Goal: Find specific page/section: Find specific page/section

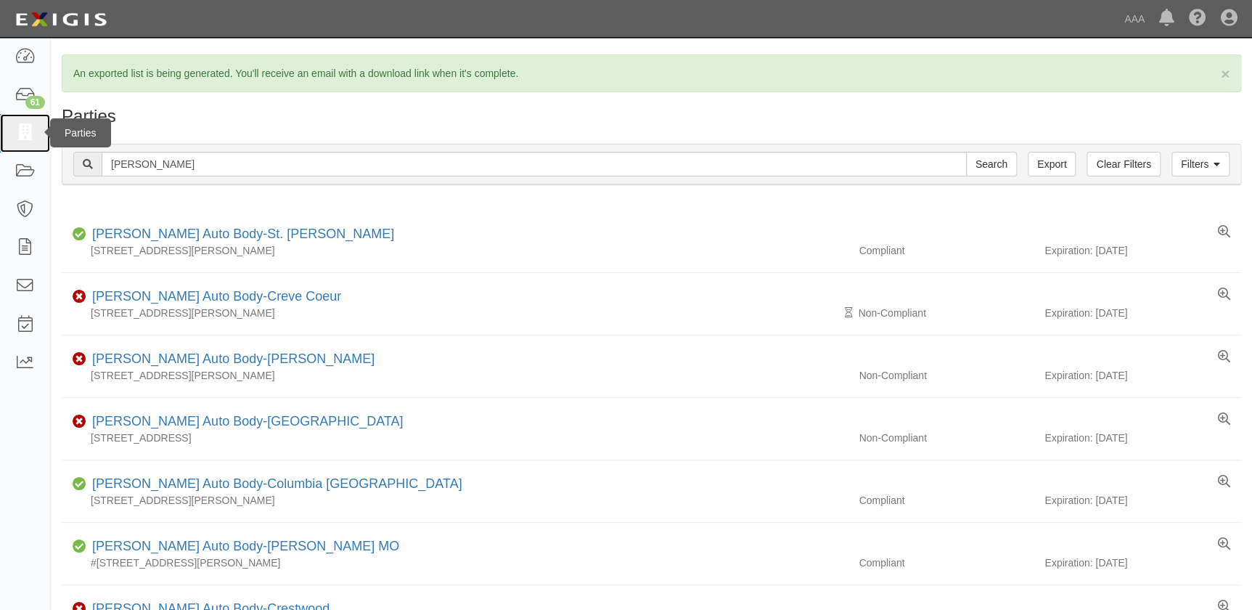
click at [21, 139] on icon at bounding box center [25, 133] width 20 height 17
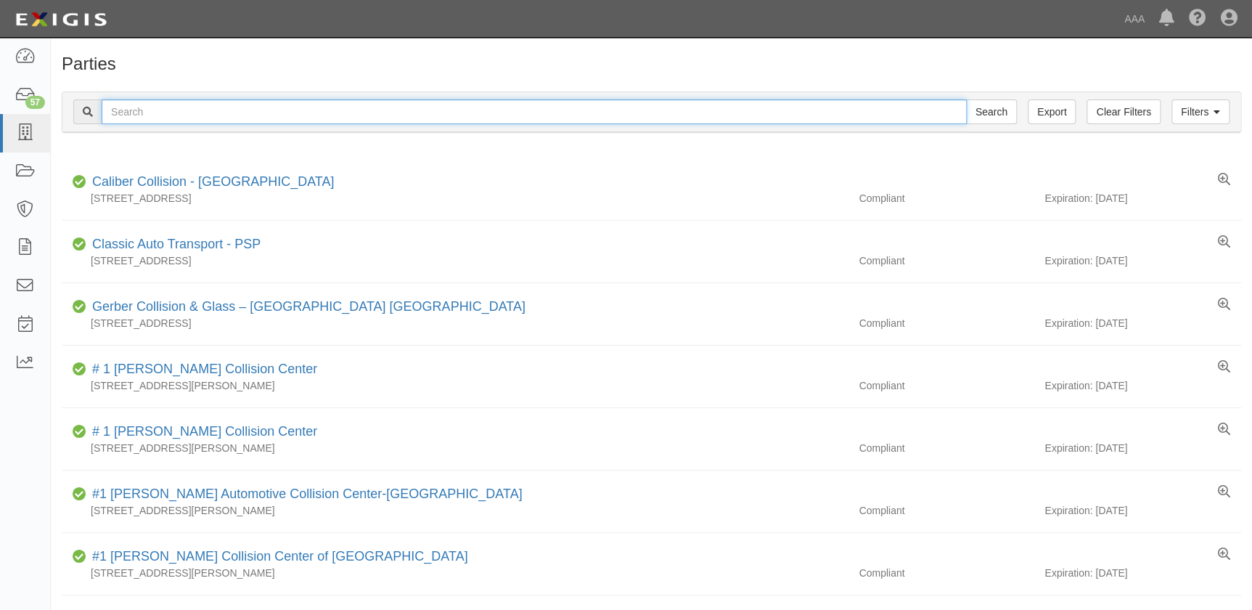
click at [173, 118] on input "text" at bounding box center [534, 111] width 865 height 25
paste input "Tristar-Chevrolet"
type input "Tristar-Chevrolet"
click at [966, 99] on input "Search" at bounding box center [991, 111] width 51 height 25
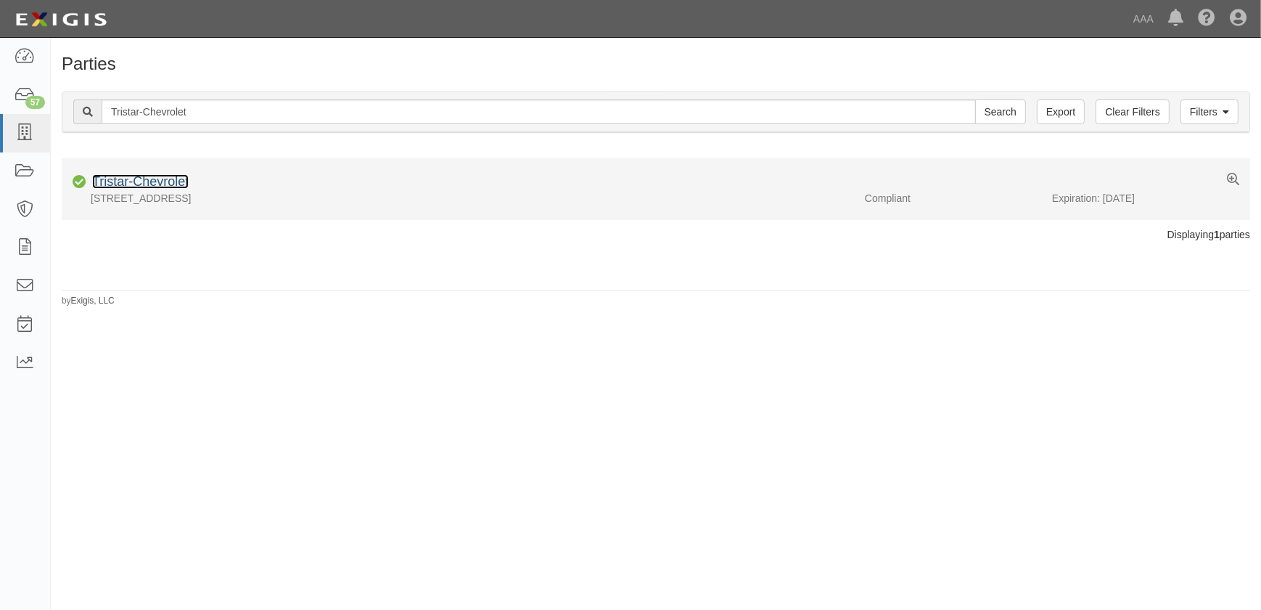
click at [140, 185] on link "Tristar-Chevrolet" at bounding box center [140, 181] width 97 height 15
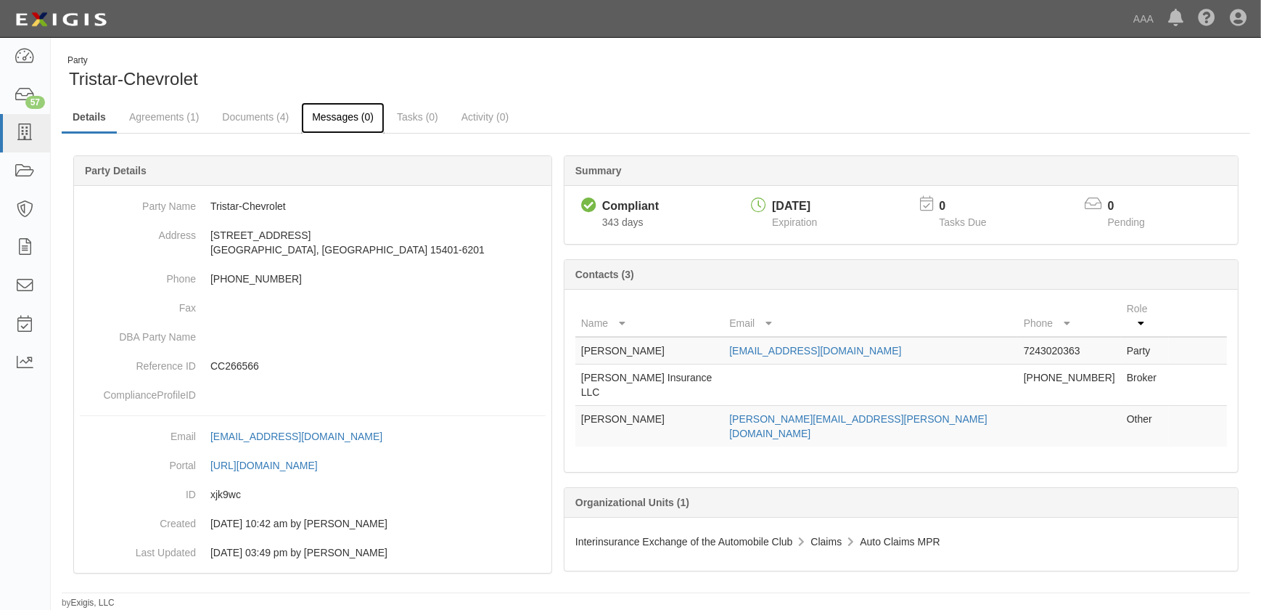
click at [329, 116] on link "Messages (0)" at bounding box center [342, 117] width 83 height 31
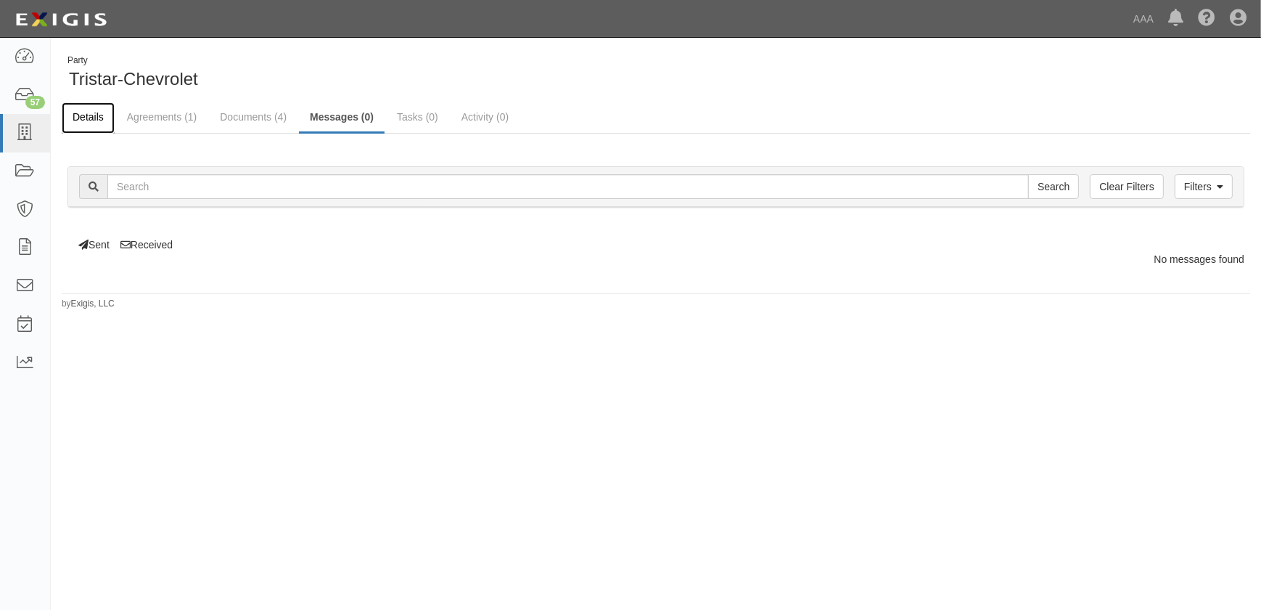
click at [94, 118] on link "Details" at bounding box center [88, 117] width 53 height 31
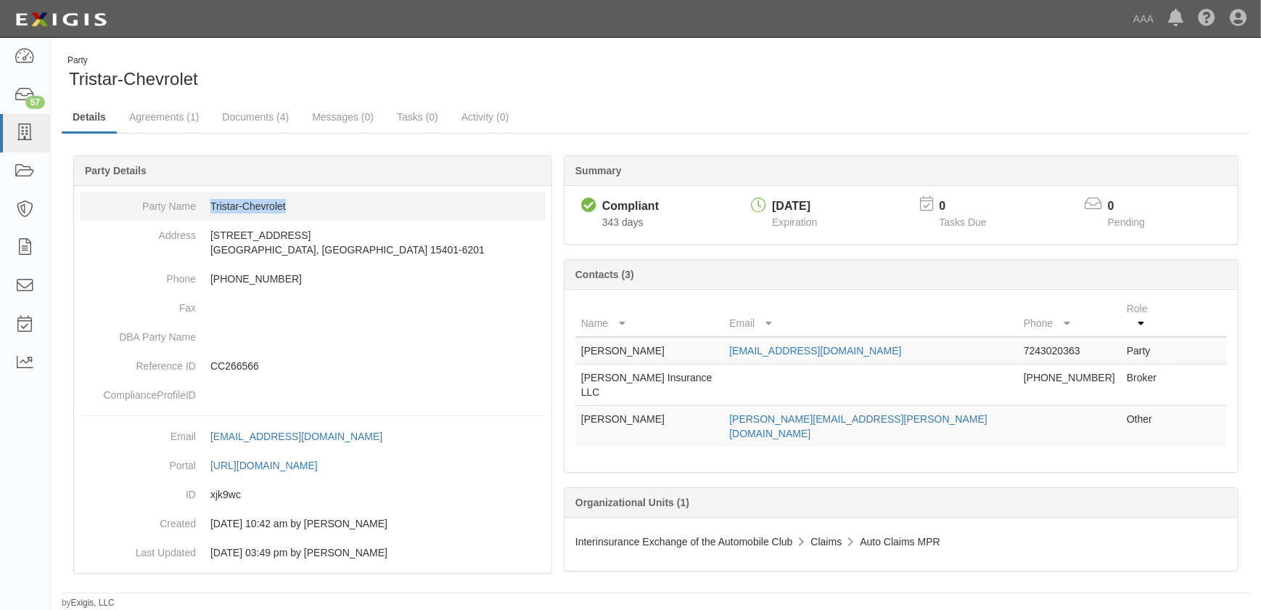
drag, startPoint x: 300, startPoint y: 206, endPoint x: 206, endPoint y: 210, distance: 93.7
click at [206, 210] on dd "Tristar-Chevrolet" at bounding box center [313, 206] width 466 height 29
click at [325, 116] on link "Messages (0)" at bounding box center [342, 117] width 83 height 31
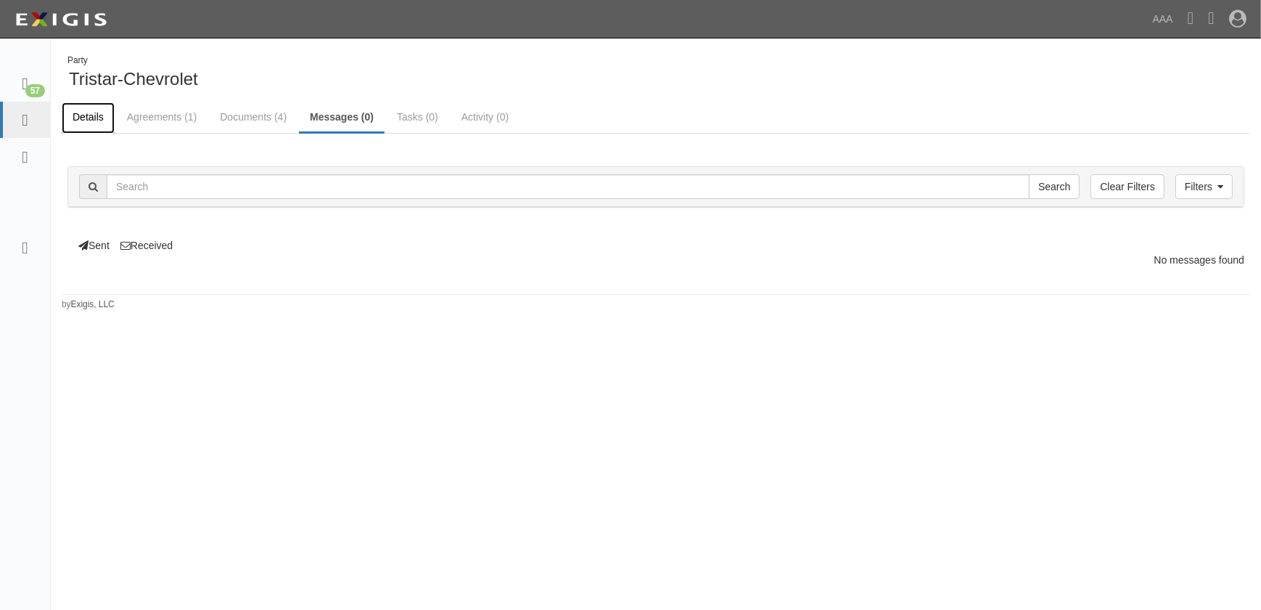
click at [89, 119] on link "Details" at bounding box center [88, 117] width 53 height 31
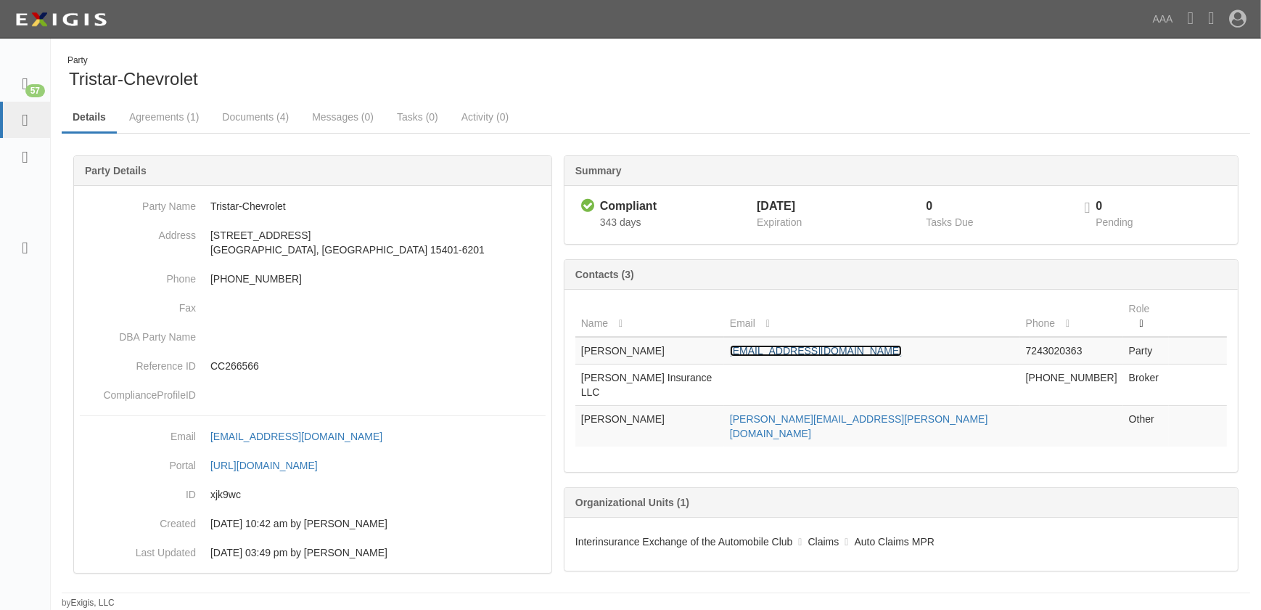
click at [778, 345] on link "[EMAIL_ADDRESS][DOMAIN_NAME]" at bounding box center [816, 351] width 172 height 12
click at [273, 83] on div "Party Tristar-Chevrolet" at bounding box center [353, 72] width 583 height 37
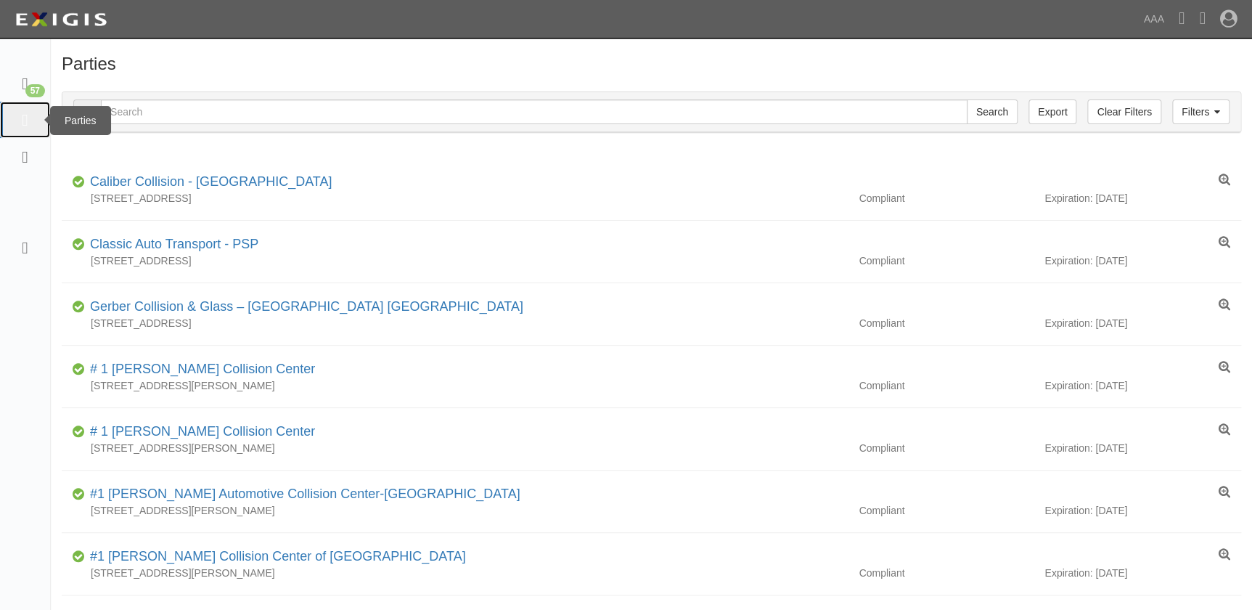
click at [25, 125] on icon at bounding box center [25, 119] width 6 height 19
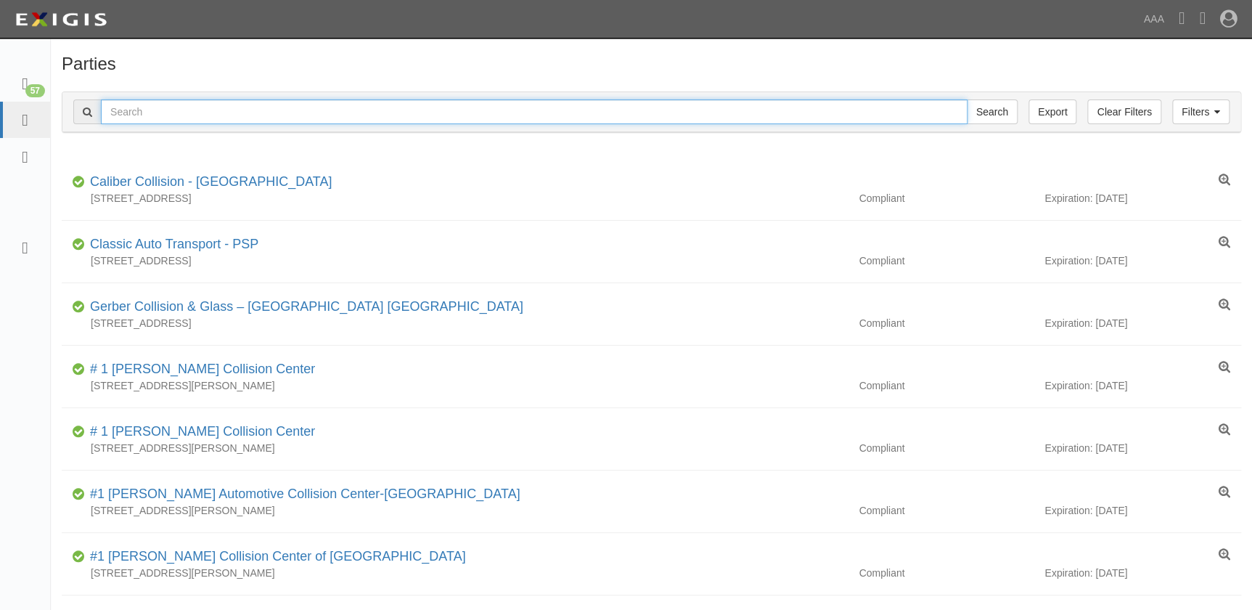
click at [153, 111] on input "text" at bounding box center [534, 111] width 866 height 25
click at [190, 112] on input "text" at bounding box center [534, 111] width 866 height 25
click at [201, 110] on input "text" at bounding box center [534, 111] width 866 height 25
paste input "[PERSON_NAME] Collision Center"
type input "[PERSON_NAME] Collision Center"
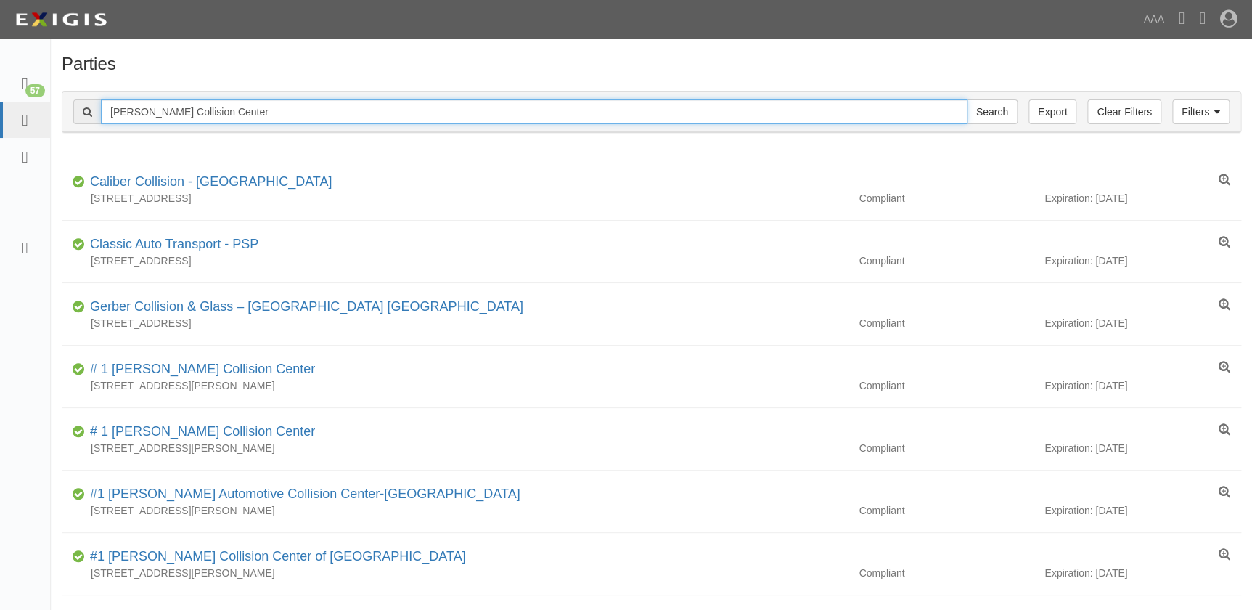
click at [967, 99] on input "Search" at bounding box center [992, 111] width 51 height 25
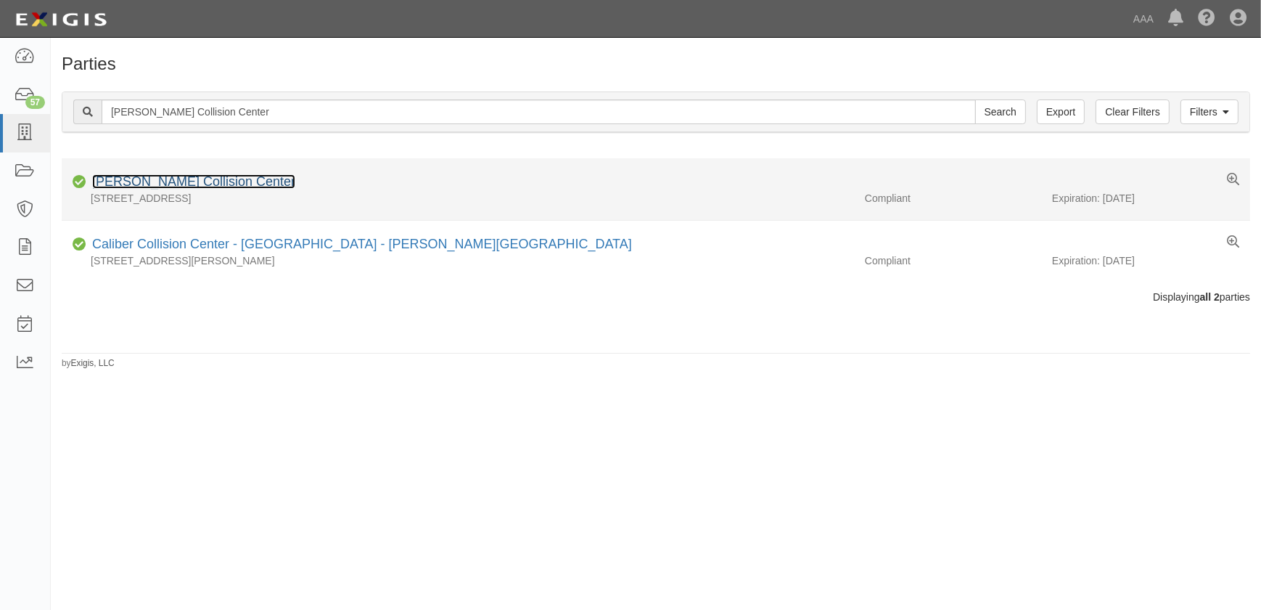
click at [182, 177] on link "[PERSON_NAME] Collision Center" at bounding box center [193, 181] width 203 height 15
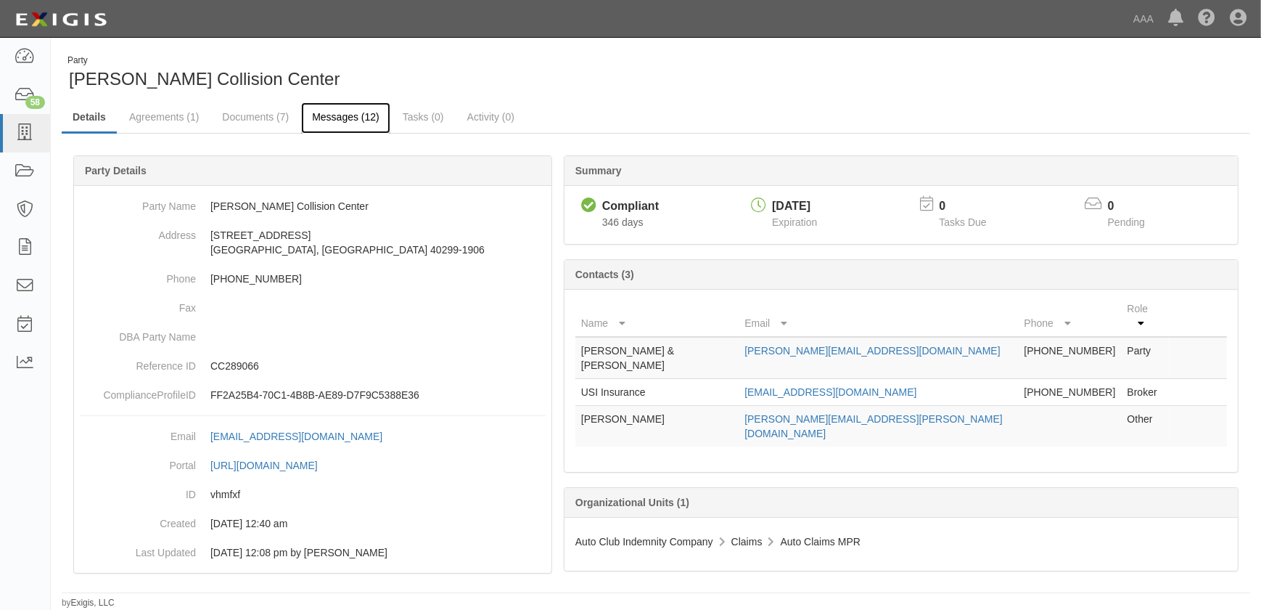
click at [345, 118] on link "Messages (12)" at bounding box center [345, 117] width 89 height 31
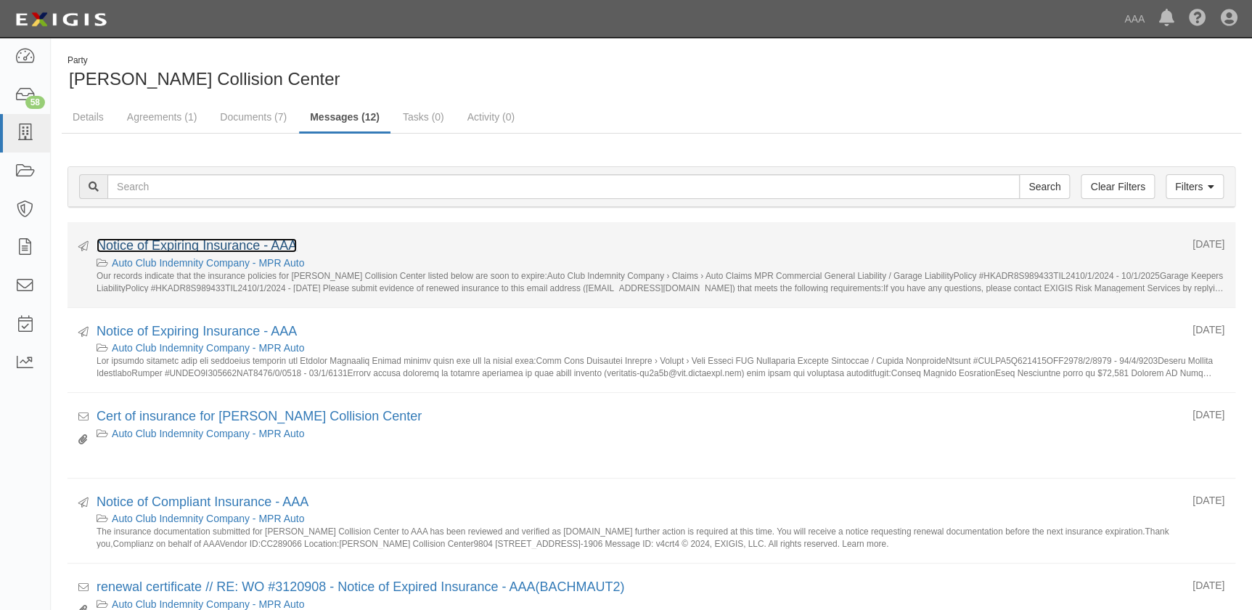
click at [244, 250] on link "Notice of Expiring Insurance - AAA" at bounding box center [197, 245] width 200 height 15
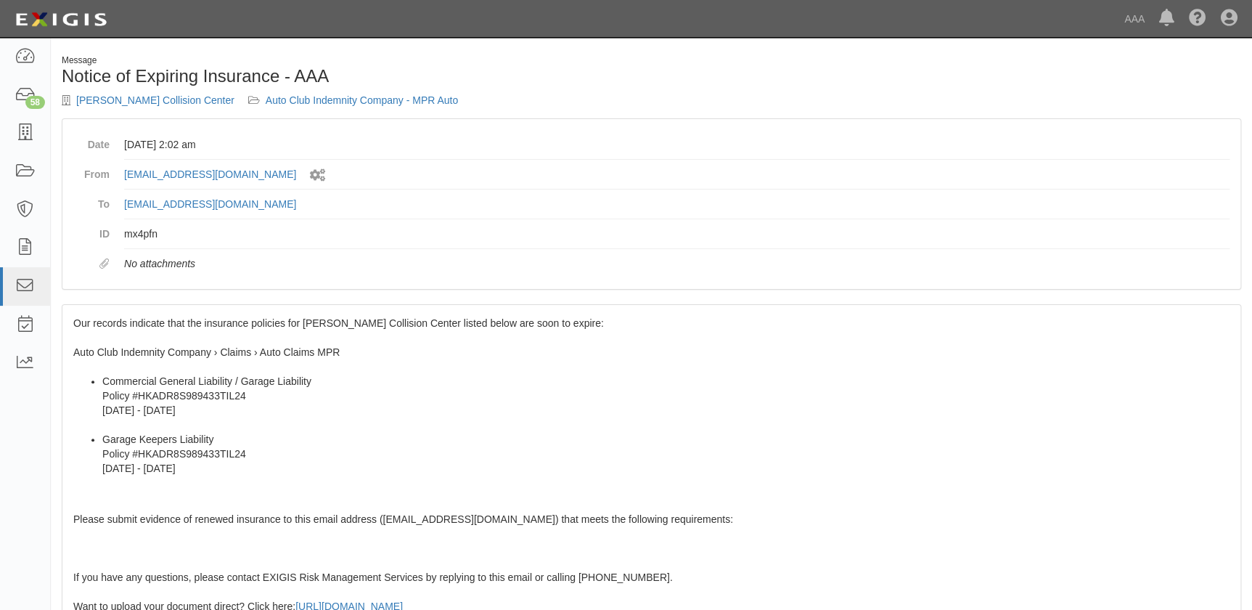
click at [156, 331] on div "Our records indicate that the insurance policies for [PERSON_NAME] Collision Ce…" at bounding box center [651, 568] width 1178 height 526
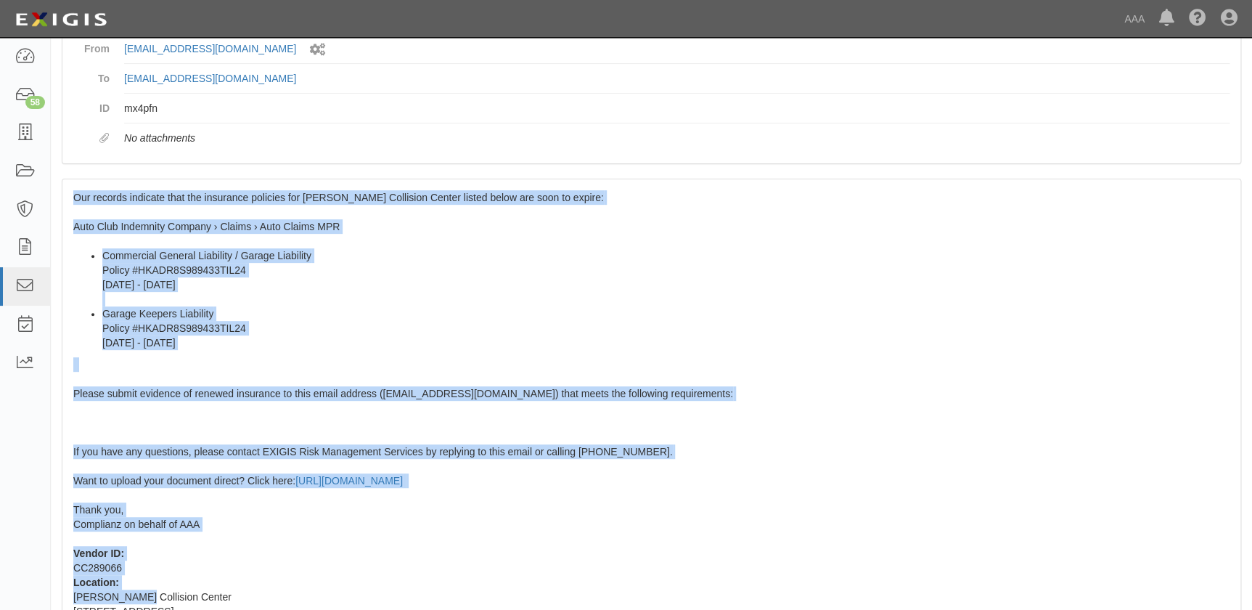
scroll to position [134, 0]
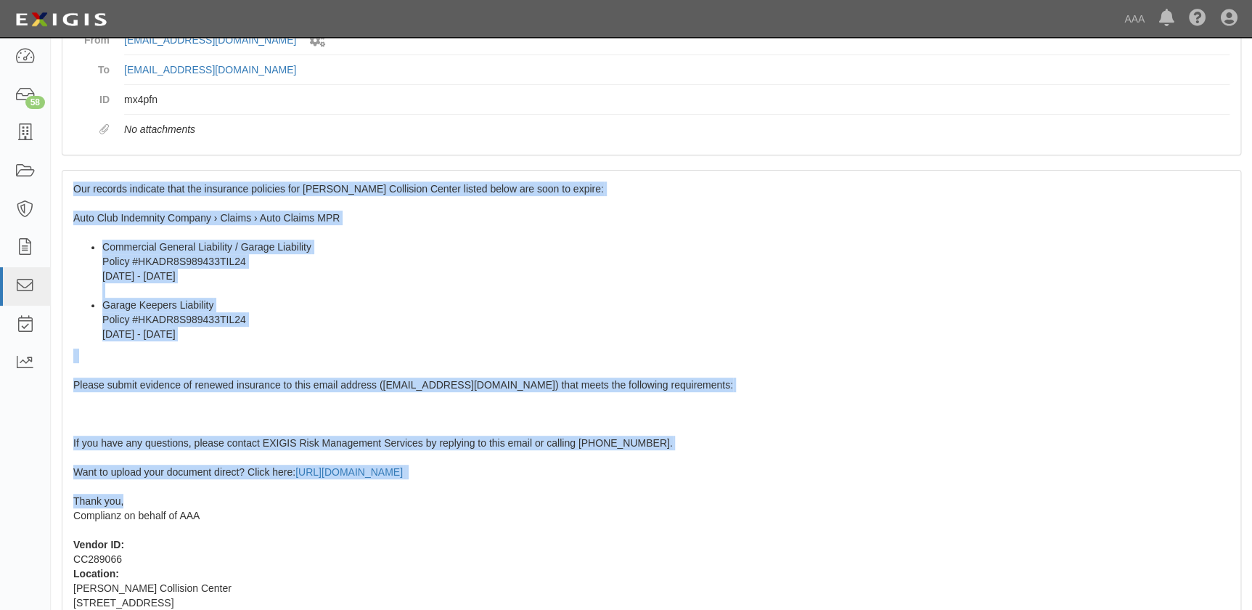
drag, startPoint x: 156, startPoint y: 331, endPoint x: 137, endPoint y: 502, distance: 172.3
click at [137, 502] on div "Our records indicate that the insurance policies for [PERSON_NAME] Collision Ce…" at bounding box center [651, 434] width 1178 height 526
copy span "Our records indicate that the insurance policies for [PERSON_NAME] Collision Ce…"
click at [348, 446] on span "Our records indicate that the insurance policies for Bachman Collision Center l…" at bounding box center [651, 431] width 1156 height 496
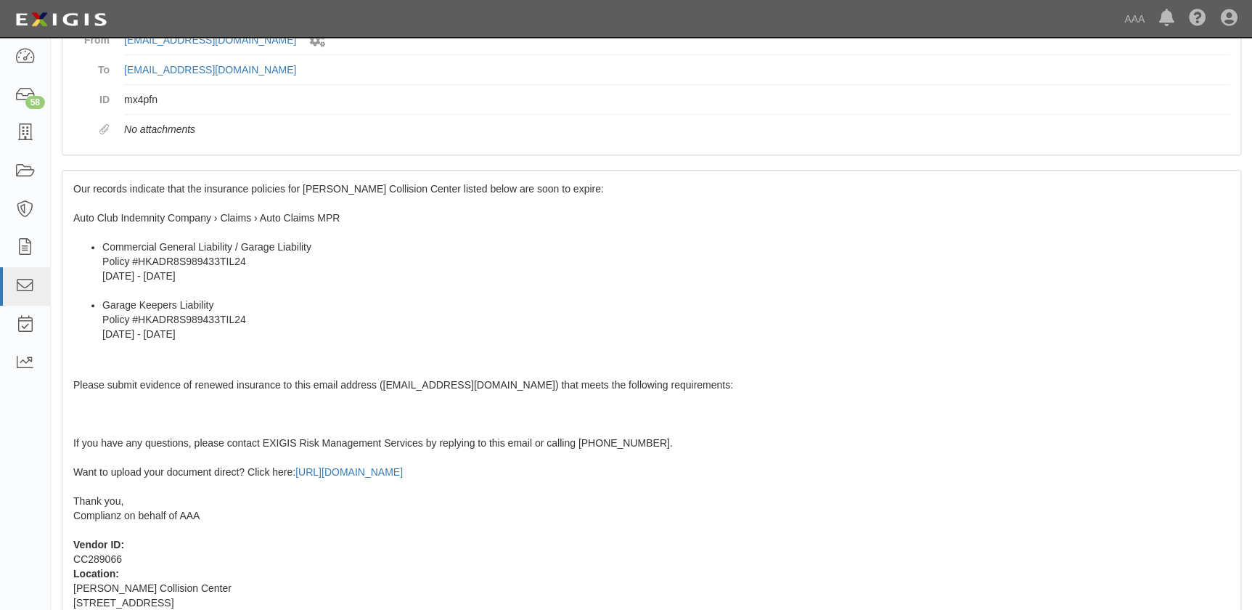
scroll to position [0, 0]
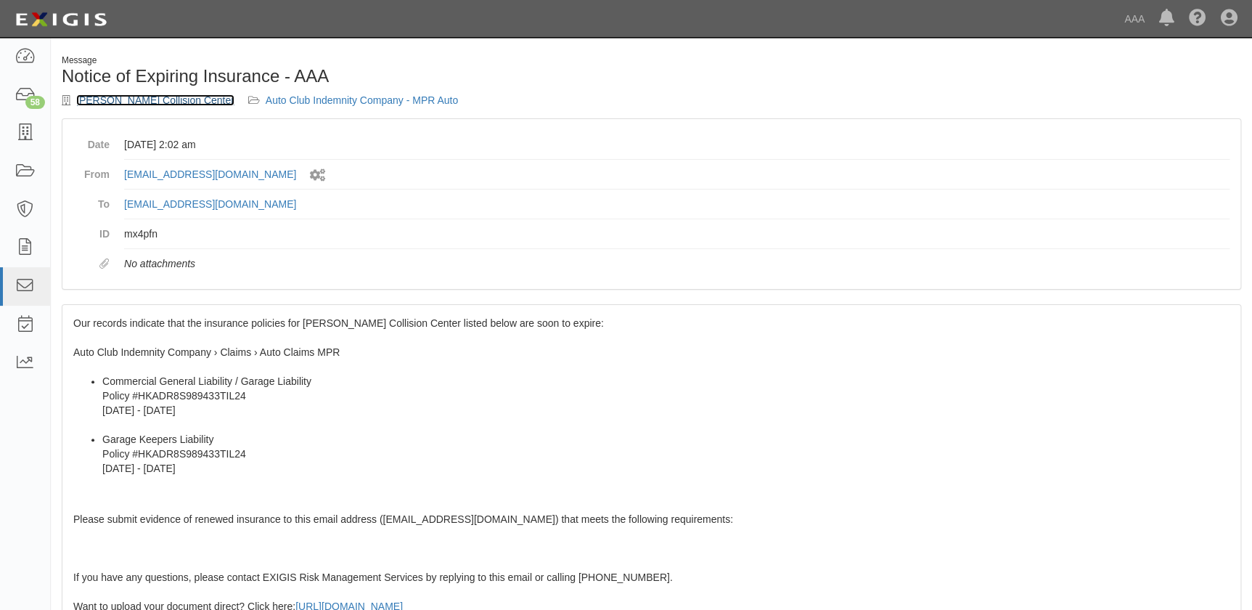
click at [131, 97] on link "[PERSON_NAME] Collision Center" at bounding box center [155, 100] width 158 height 12
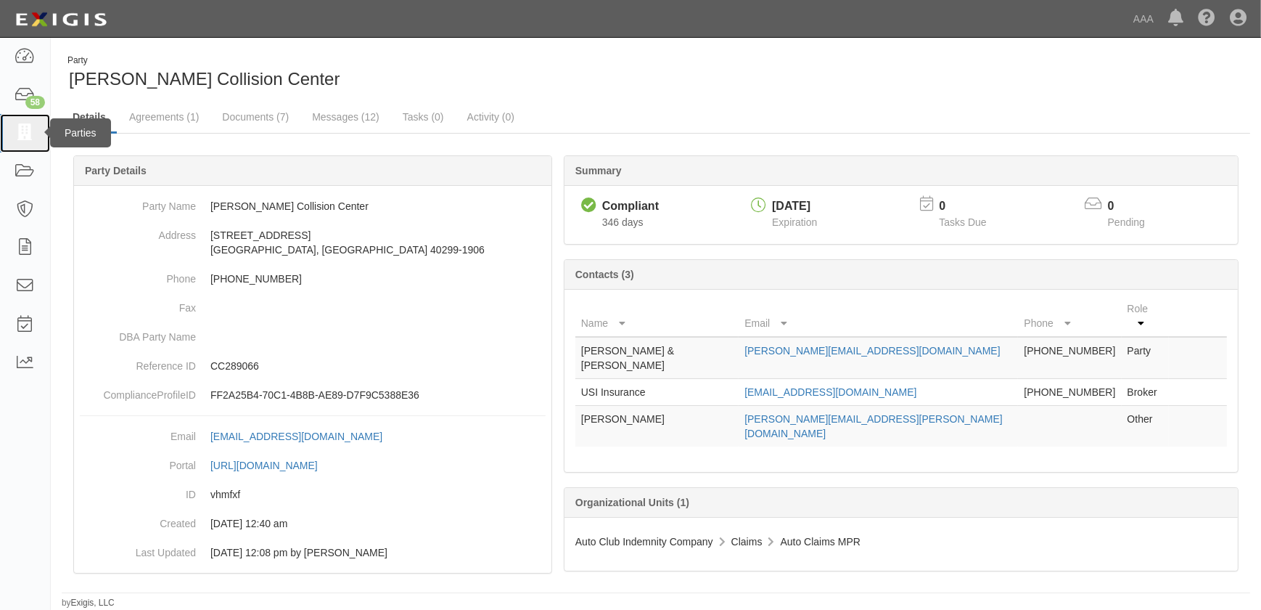
click at [21, 136] on icon at bounding box center [25, 133] width 20 height 17
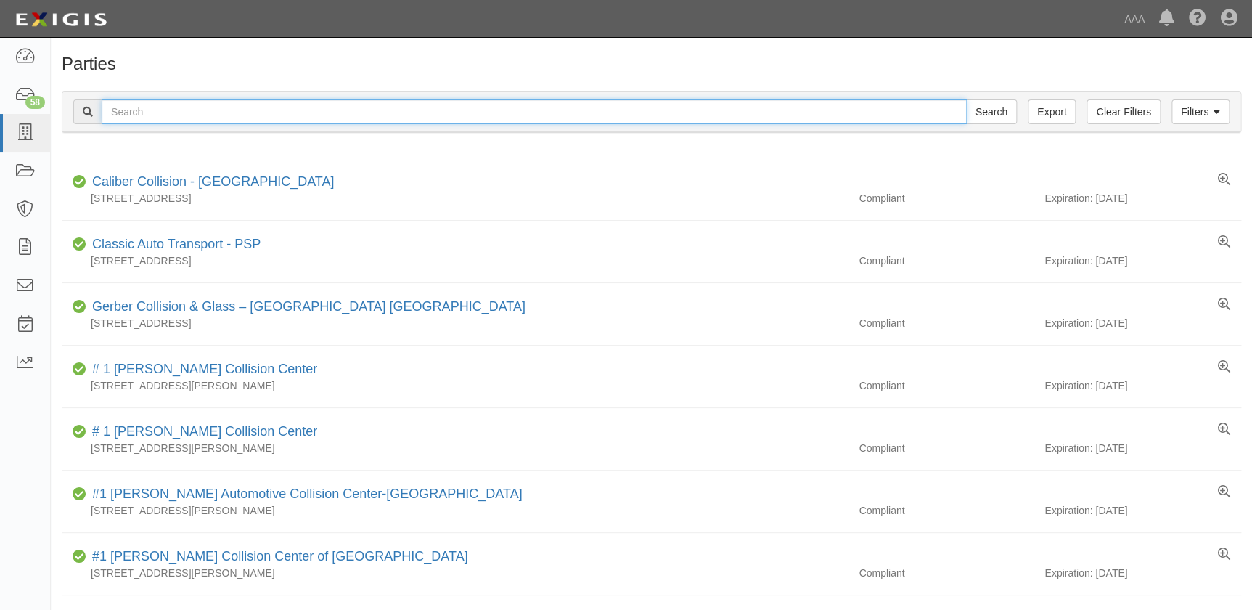
click at [139, 108] on input "text" at bounding box center [534, 111] width 865 height 25
paste input "Bakersfield Auto Body CC114622 [DATE] CA [DATE] 15:55 [PERSON_NAME].[PERSON_NAM…"
type input "Bakersfield Auto Body CC114622 [DATE] CA [DATE] 15:55 [PERSON_NAME].[PERSON_NAM…"
click at [966, 99] on input "Search" at bounding box center [991, 111] width 51 height 25
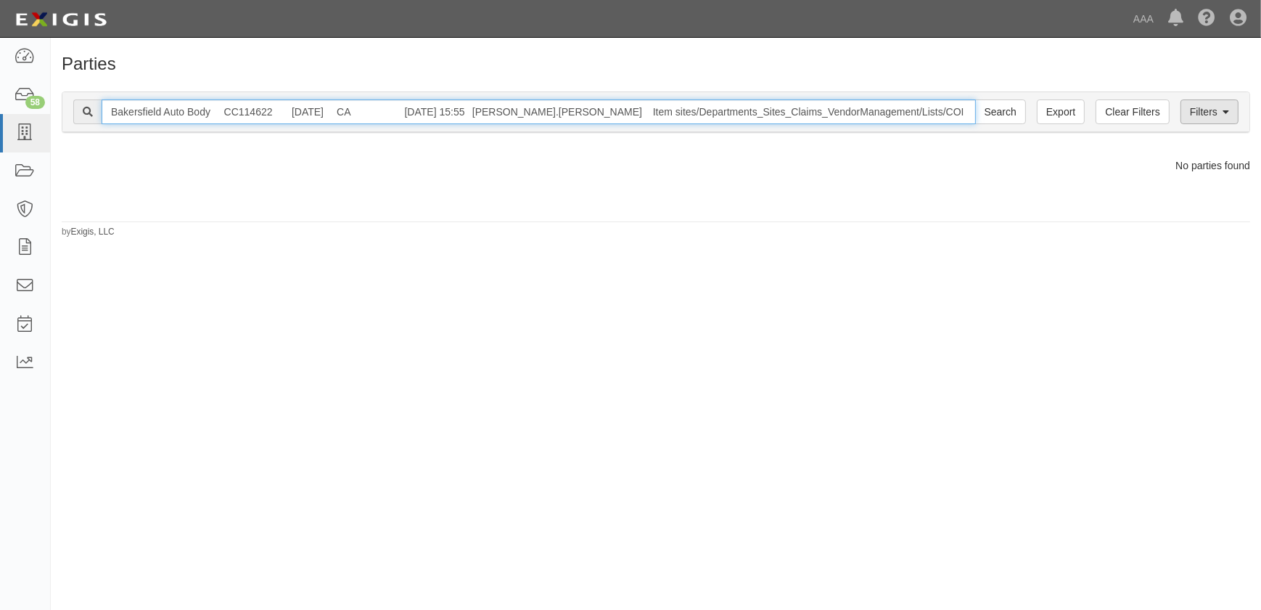
drag, startPoint x: 339, startPoint y: 112, endPoint x: 1184, endPoint y: 123, distance: 844.7
click at [1184, 123] on div "Filters Clear Filters Export Bakersfield Auto Body CC114622 10/01/2025 CA 03/13…" at bounding box center [655, 112] width 1187 height 40
type input "Bakersfield Auto Body"
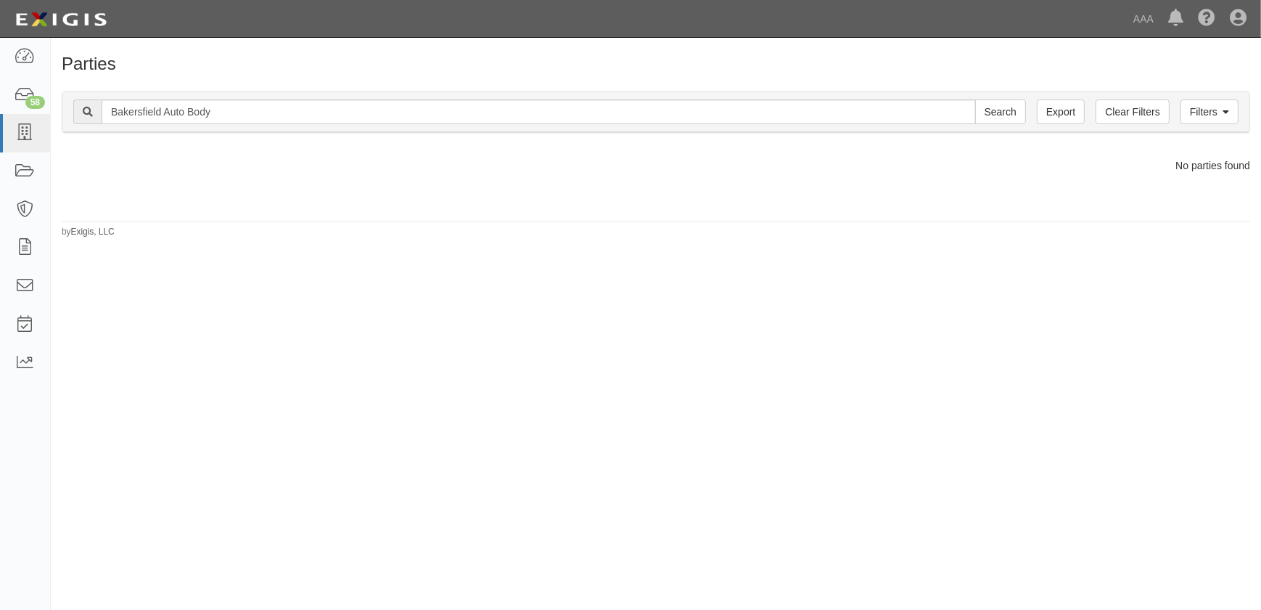
drag, startPoint x: 507, startPoint y: 435, endPoint x: 406, endPoint y: 311, distance: 159.9
click at [506, 435] on div "Parties Add Party Filters Clear Filters Export Bakersfield Auto Body Search Fil…" at bounding box center [630, 318] width 1261 height 549
click at [28, 140] on icon at bounding box center [25, 133] width 20 height 17
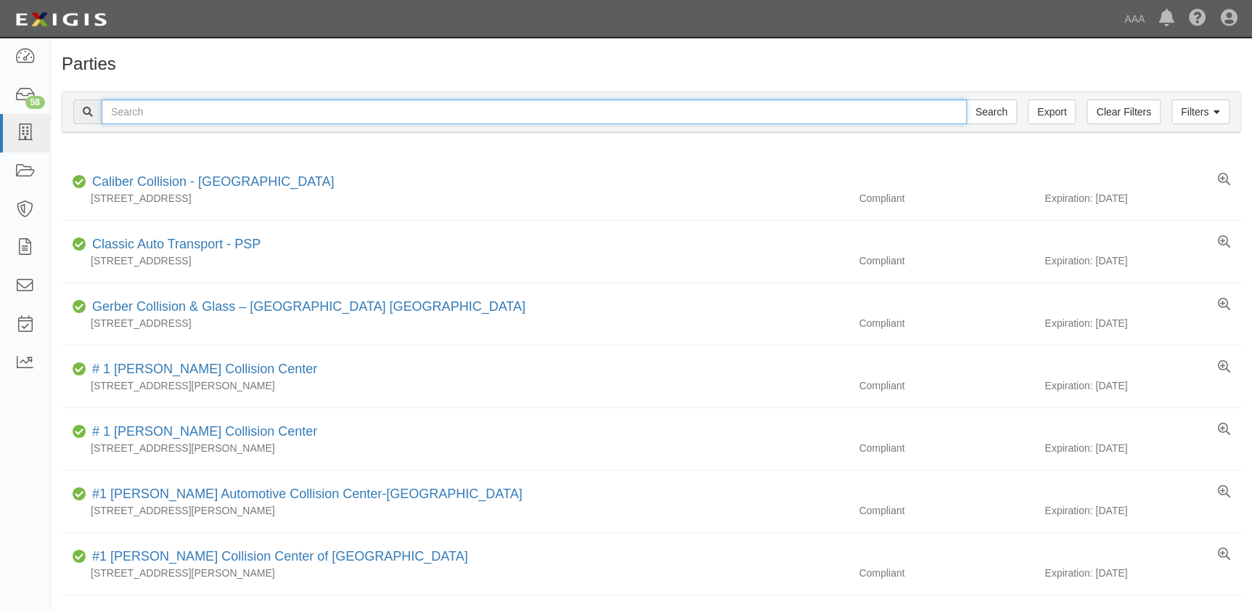
click at [144, 116] on input "text" at bounding box center [534, 111] width 865 height 25
paste input "Bakersfield Auto Body"
type input "Bakersfield Auto Body"
click at [966, 99] on input "Search" at bounding box center [991, 111] width 51 height 25
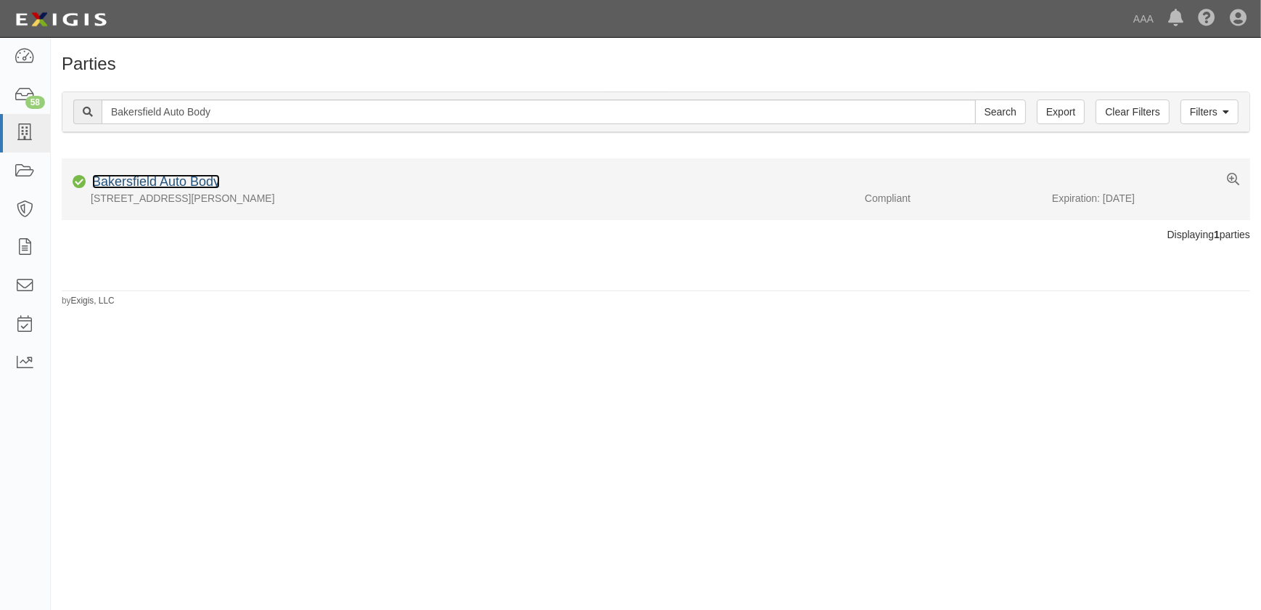
click at [124, 181] on link "Bakersfield Auto Body" at bounding box center [156, 181] width 128 height 15
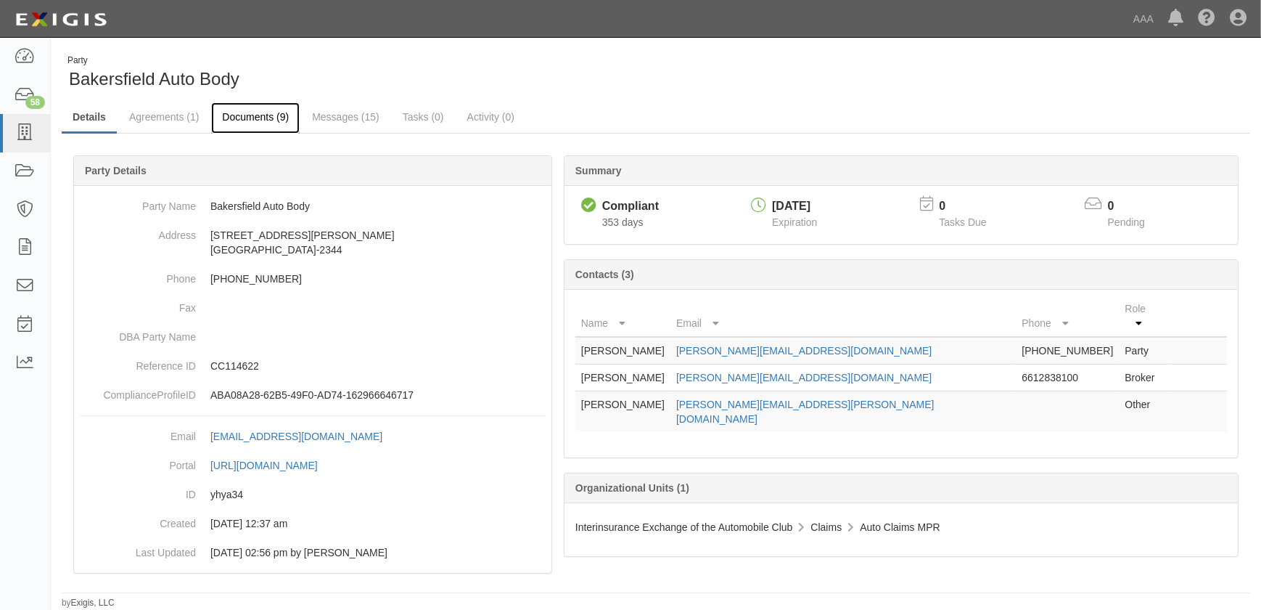
click at [241, 122] on link "Documents (9)" at bounding box center [255, 117] width 89 height 31
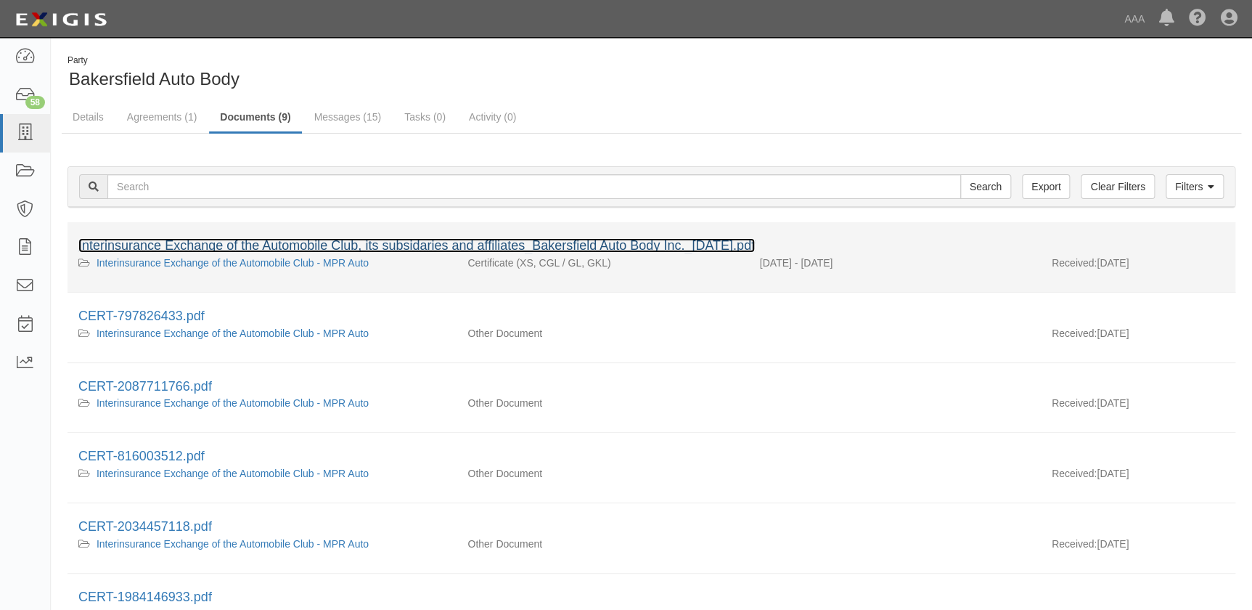
click at [229, 247] on link "Interinsurance Exchange of the Automobile Club, its subsidaries and affiliates_…" at bounding box center [416, 245] width 676 height 15
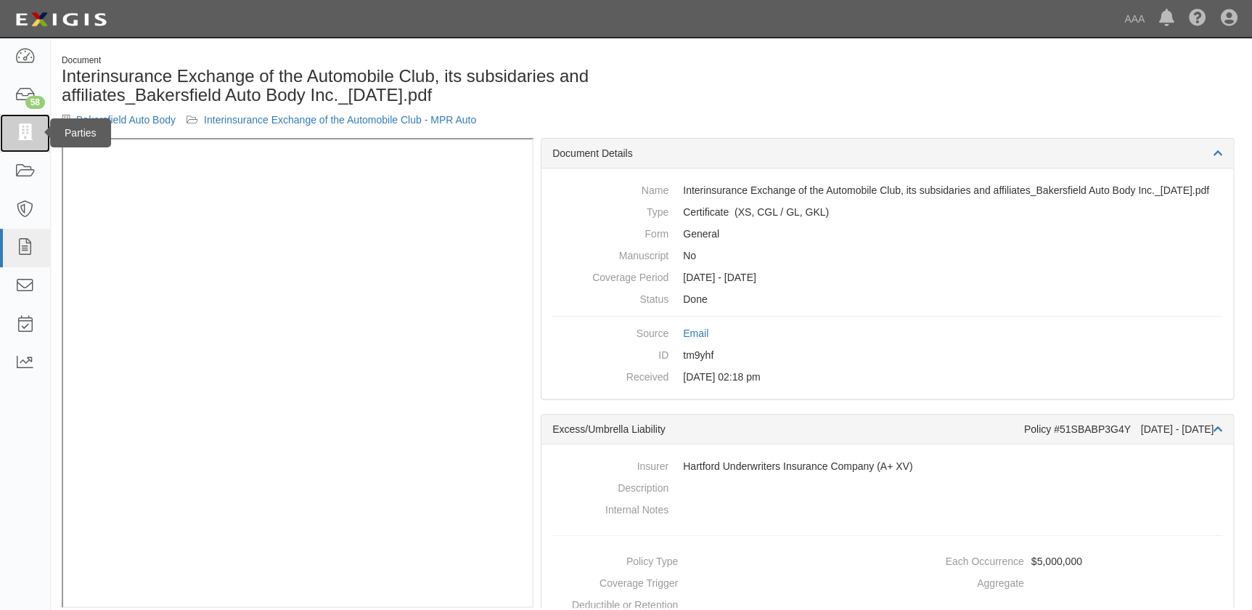
click at [31, 136] on icon at bounding box center [25, 133] width 20 height 17
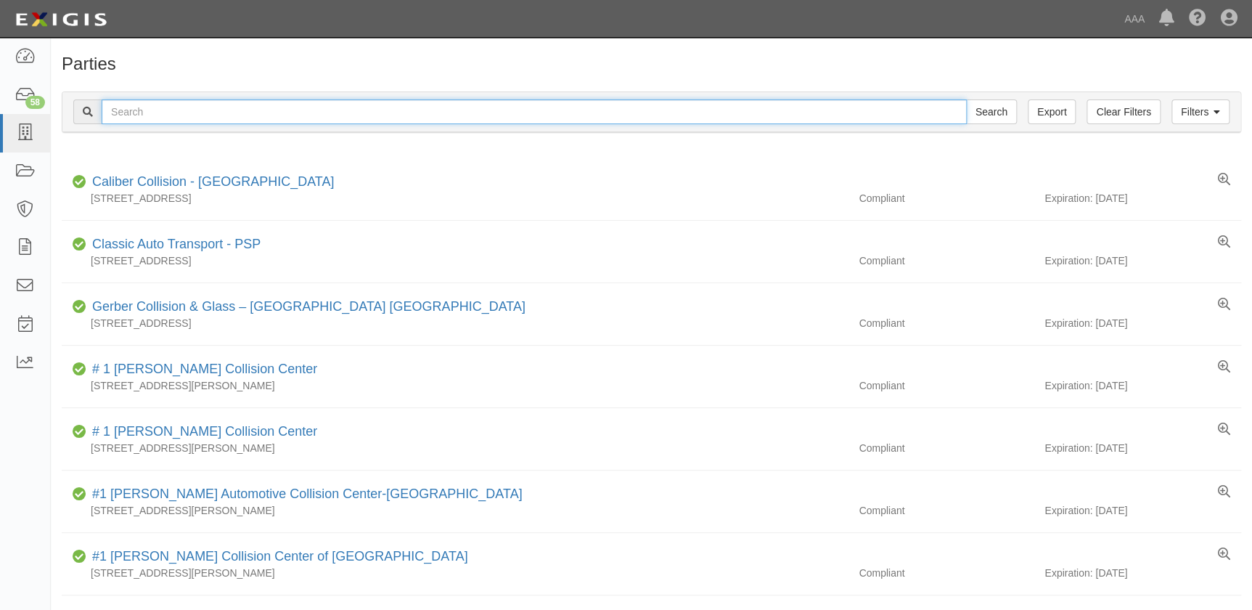
click at [139, 113] on input "text" at bounding box center [534, 111] width 865 height 25
paste input "[PERSON_NAME]"
type input "[PERSON_NAME]"
click at [966, 99] on input "Search" at bounding box center [991, 111] width 51 height 25
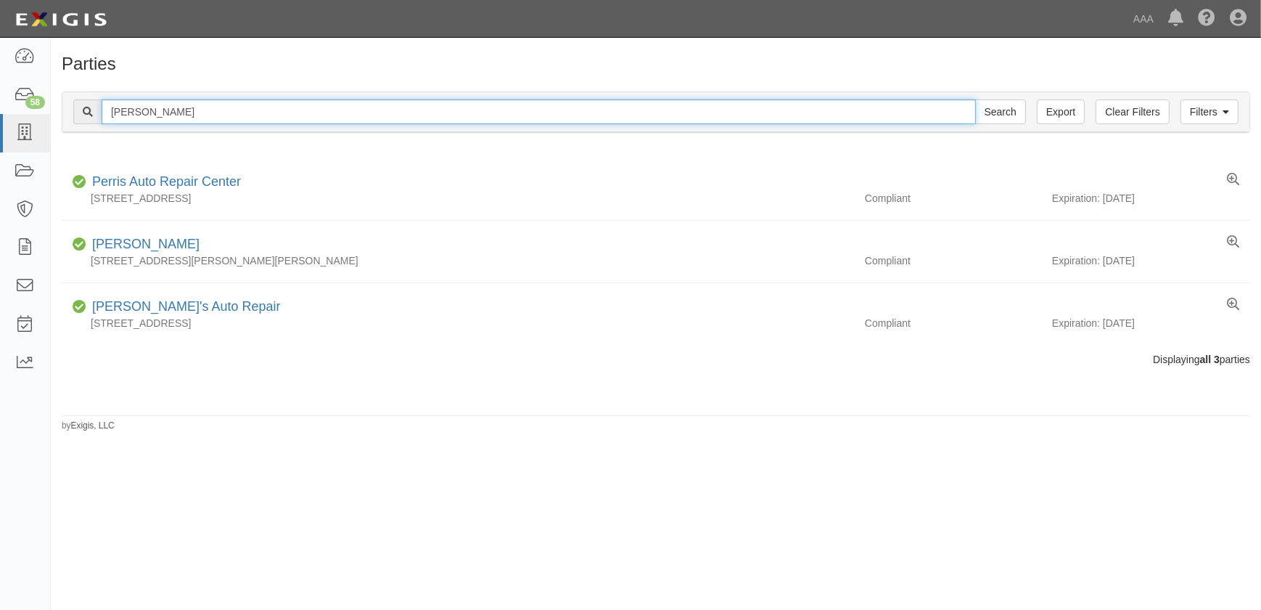
click at [180, 116] on input "[PERSON_NAME]" at bounding box center [539, 111] width 874 height 25
type input "Barnetts"
click at [975, 99] on input "Search" at bounding box center [1000, 111] width 51 height 25
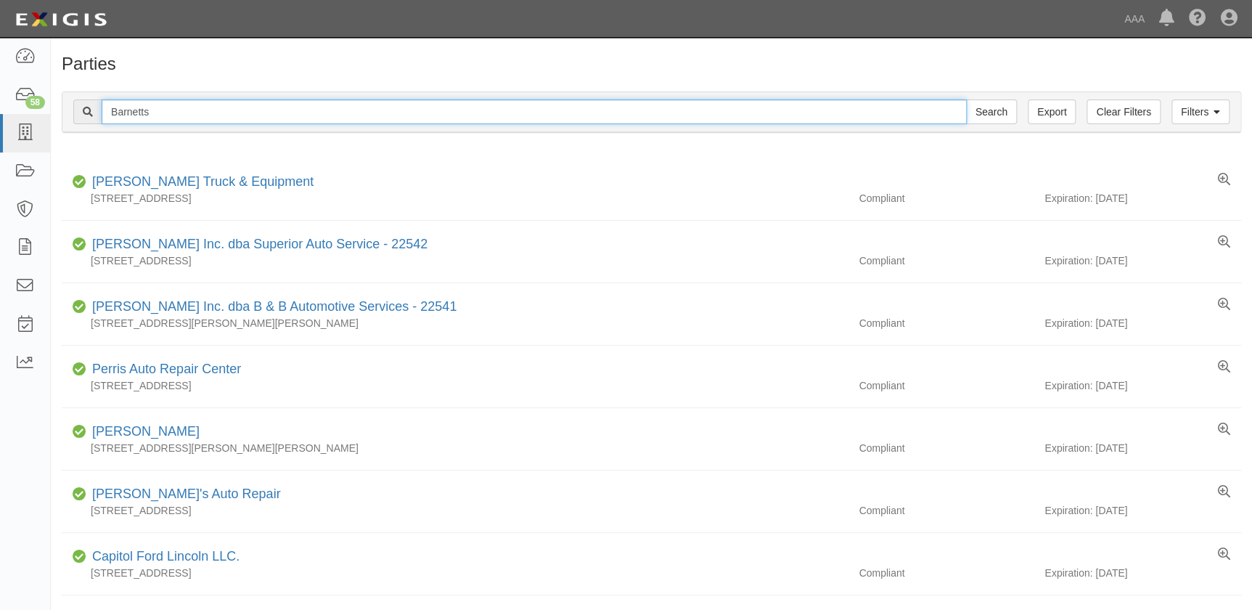
drag, startPoint x: 200, startPoint y: 118, endPoint x: 81, endPoint y: 118, distance: 119.0
click at [81, 118] on div "Barnetts Search" at bounding box center [544, 111] width 943 height 25
type input "[PERSON_NAME]"
click at [966, 99] on input "Search" at bounding box center [991, 111] width 51 height 25
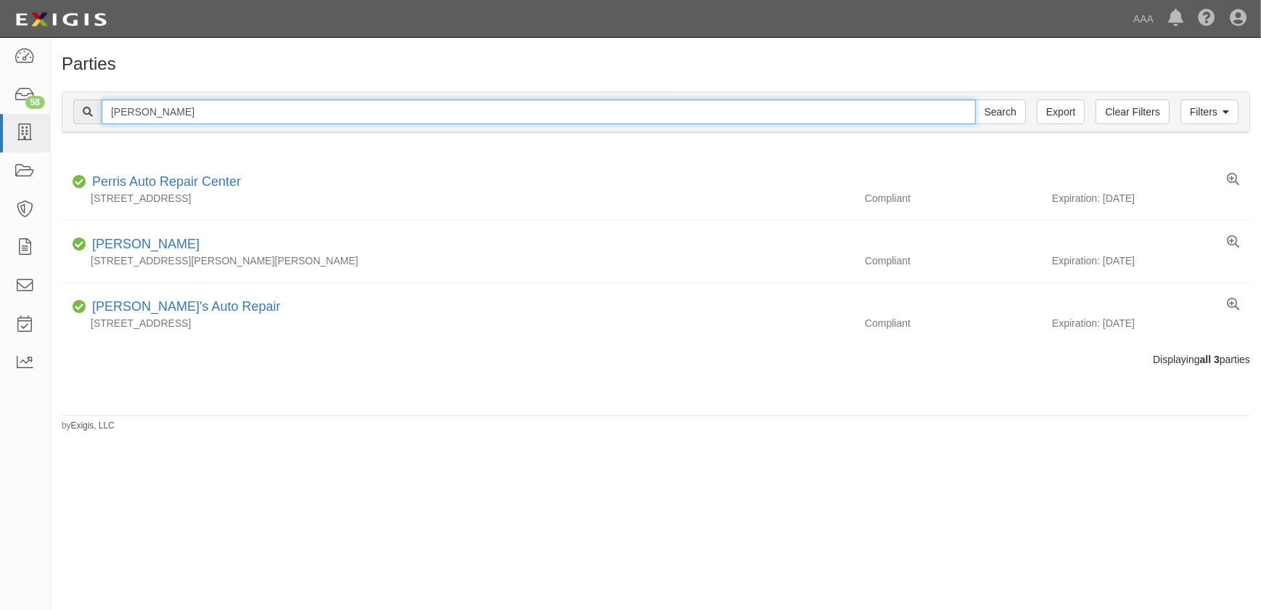
type input "[PERSON_NAME]"
click at [975, 99] on input "Search" at bounding box center [1000, 111] width 51 height 25
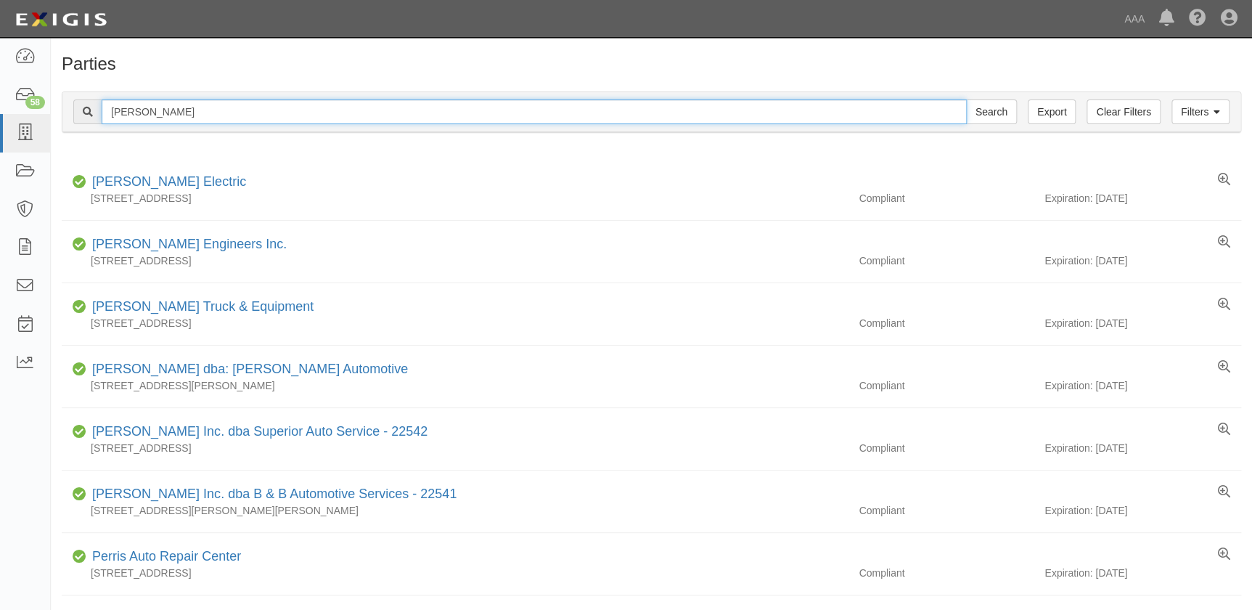
drag, startPoint x: 149, startPoint y: 110, endPoint x: 64, endPoint y: 107, distance: 85.0
click at [65, 107] on div "Filters Clear Filters Export [PERSON_NAME] Search Filters" at bounding box center [651, 112] width 1178 height 40
type input "[PERSON_NAME]"
click at [966, 99] on input "Search" at bounding box center [991, 111] width 51 height 25
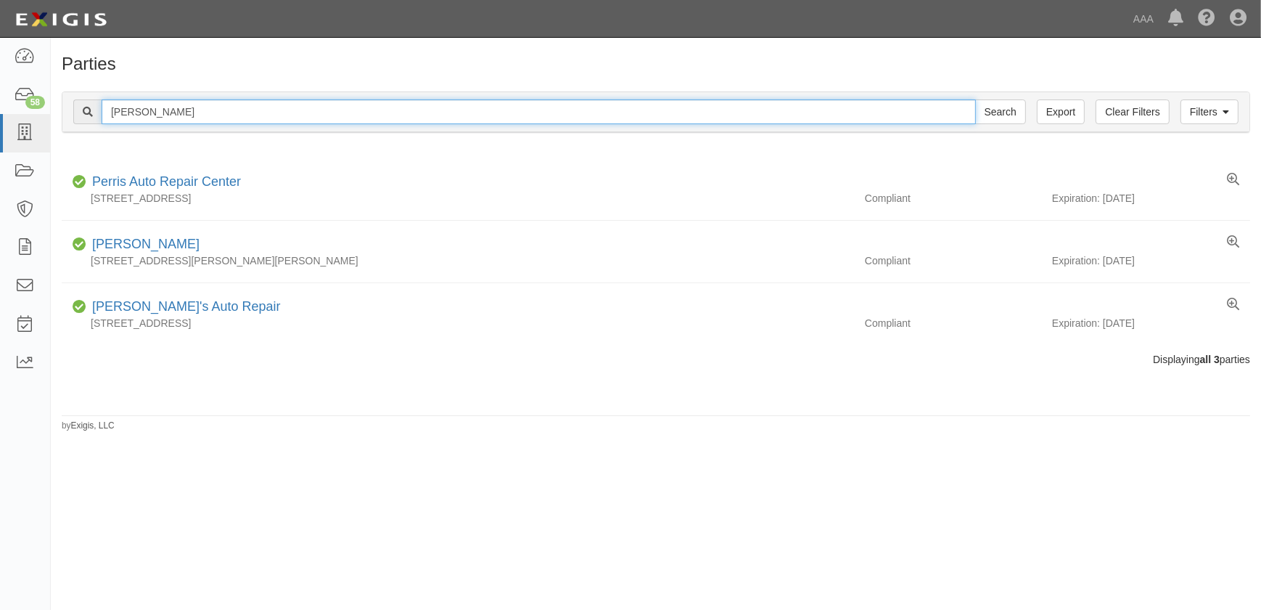
drag, startPoint x: 210, startPoint y: 118, endPoint x: 70, endPoint y: 114, distance: 140.1
click at [72, 114] on div "Filters Clear Filters Export barnett's Search Filters" at bounding box center [655, 112] width 1187 height 40
type input "183636"
click at [975, 99] on input "Search" at bounding box center [1000, 111] width 51 height 25
